Goal: Book appointment/travel/reservation

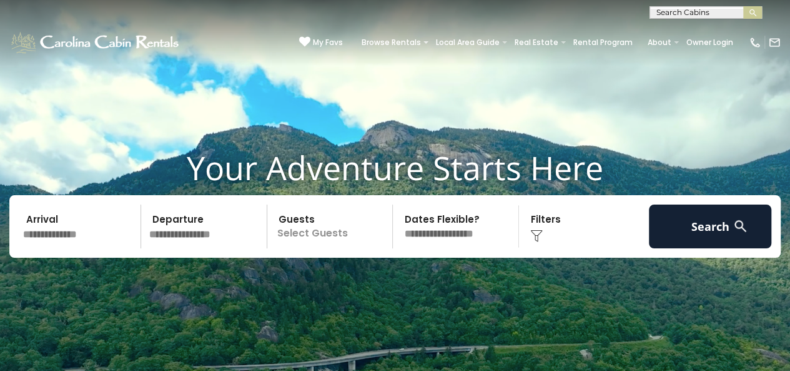
click at [326, 231] on p "Select Guests" at bounding box center [332, 226] width 122 height 44
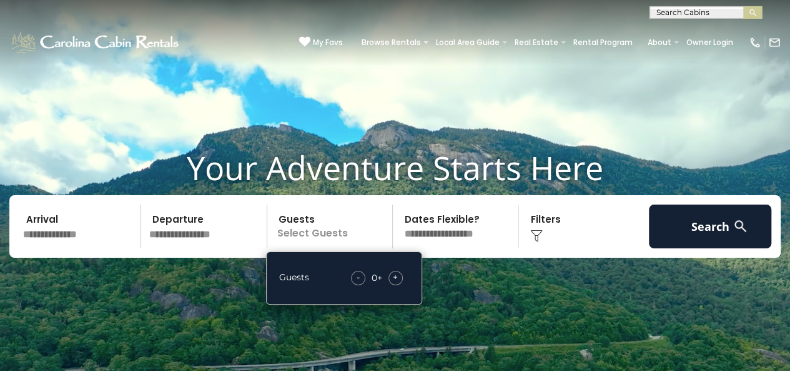
click at [401, 272] on div "- 0 + +" at bounding box center [377, 278] width 64 height 14
click at [398, 274] on span "+" at bounding box center [395, 277] width 5 height 12
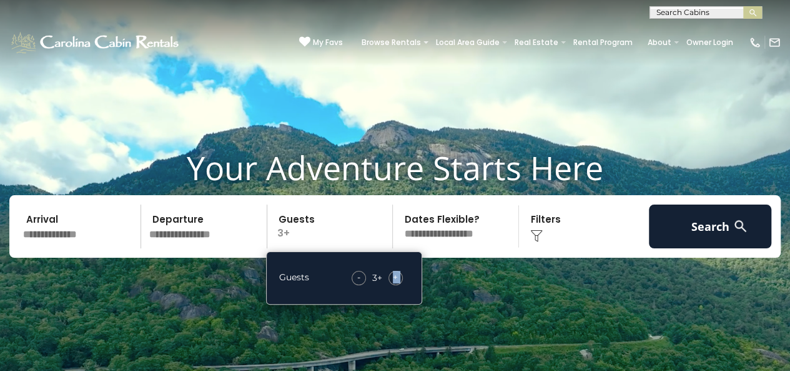
click at [398, 274] on span "+" at bounding box center [395, 277] width 5 height 12
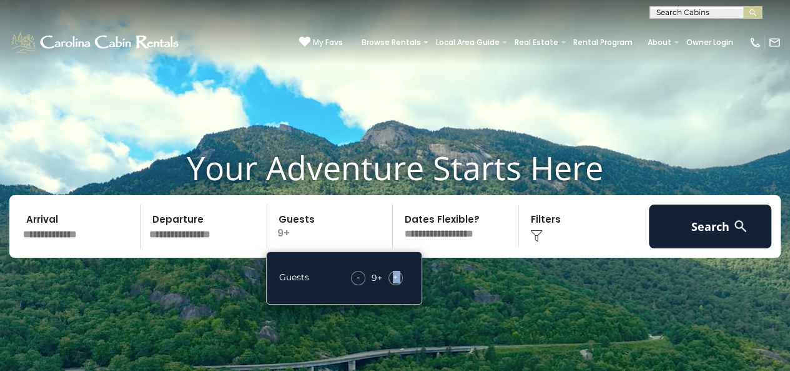
click at [398, 274] on span "+" at bounding box center [395, 277] width 5 height 12
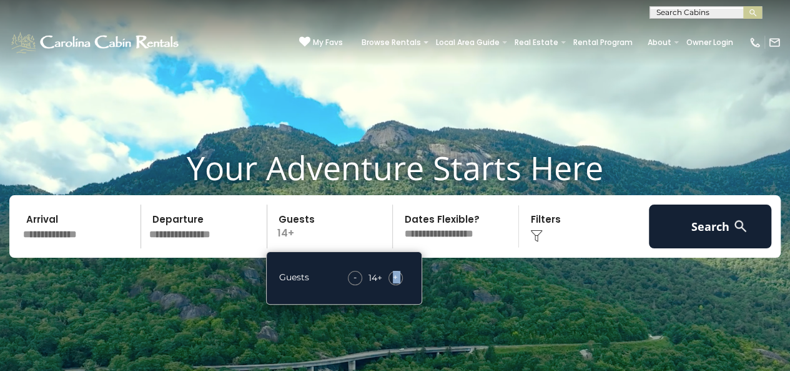
click at [398, 274] on span "+" at bounding box center [395, 277] width 5 height 12
click at [471, 106] on video at bounding box center [395, 198] width 790 height 396
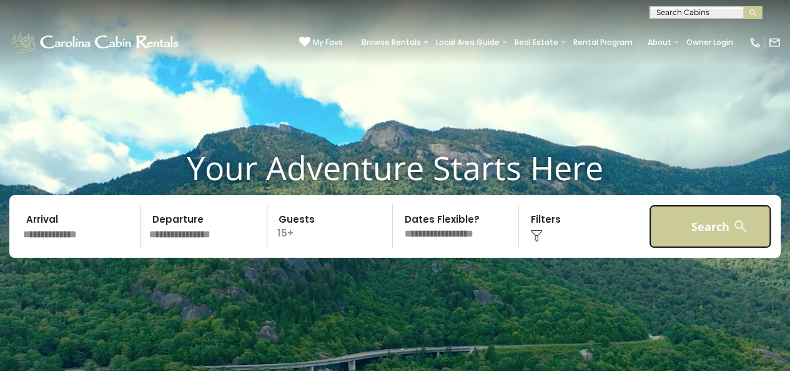
click at [707, 238] on button "Search" at bounding box center [710, 226] width 122 height 44
